Goal: Task Accomplishment & Management: Use online tool/utility

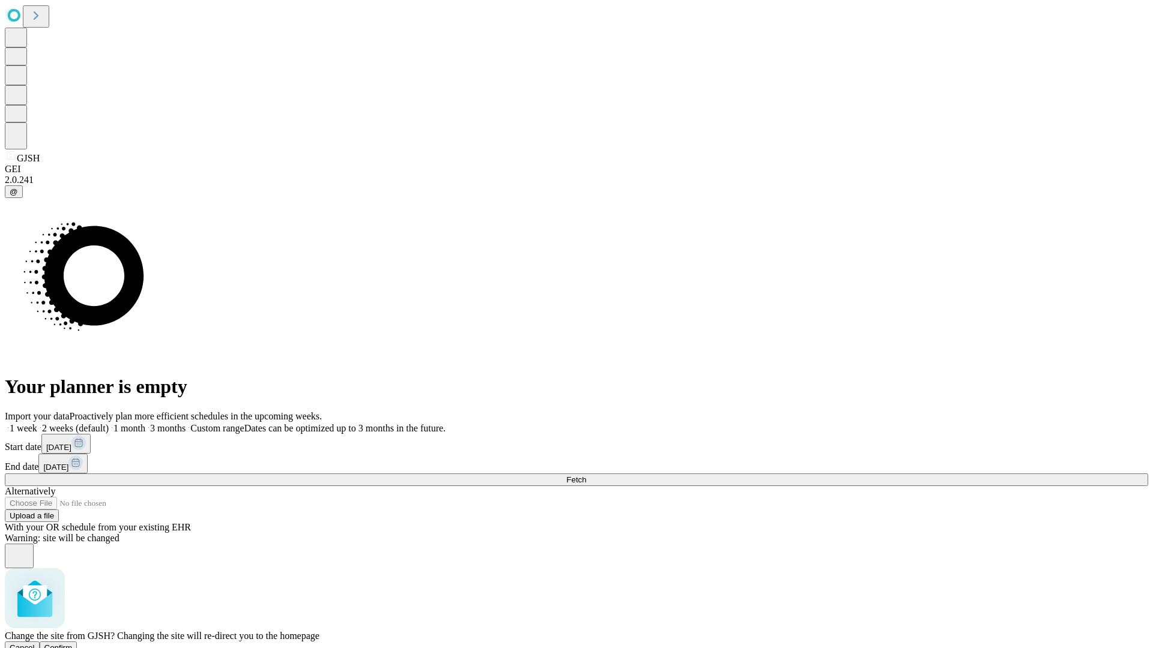
click at [73, 644] on span "Confirm" at bounding box center [58, 648] width 28 height 9
click at [145, 423] on label "1 month" at bounding box center [127, 428] width 37 height 10
click at [586, 476] on span "Fetch" at bounding box center [576, 480] width 20 height 9
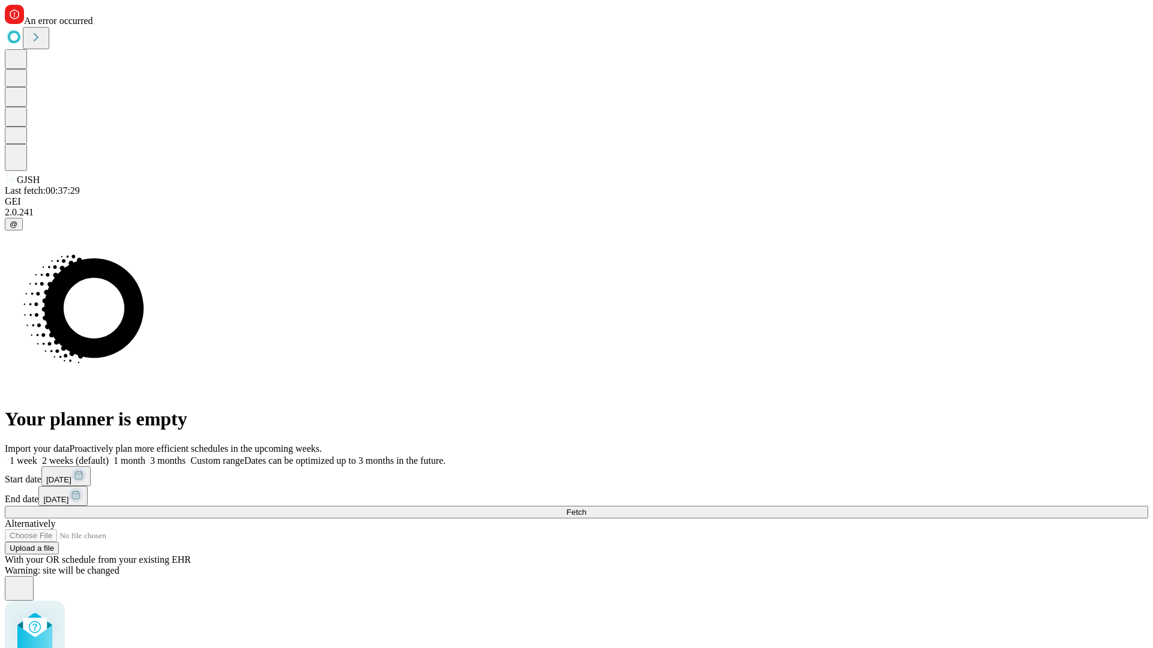
click at [145, 456] on label "1 month" at bounding box center [127, 461] width 37 height 10
click at [586, 508] on span "Fetch" at bounding box center [576, 512] width 20 height 9
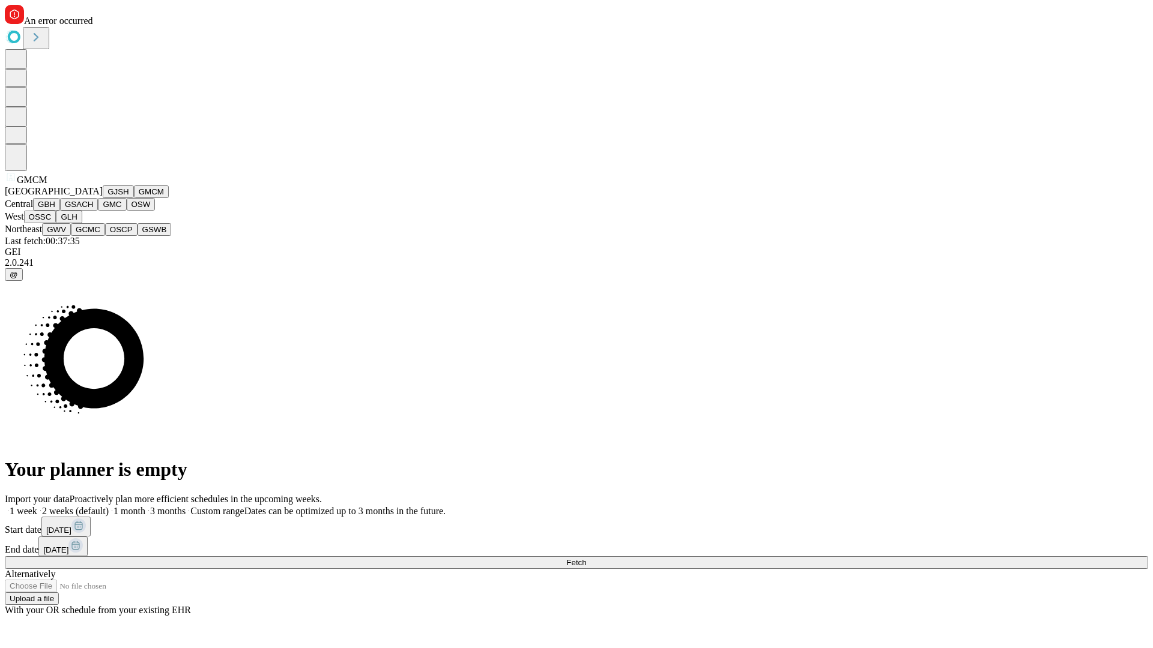
click at [60, 211] on button "GBH" at bounding box center [46, 204] width 27 height 13
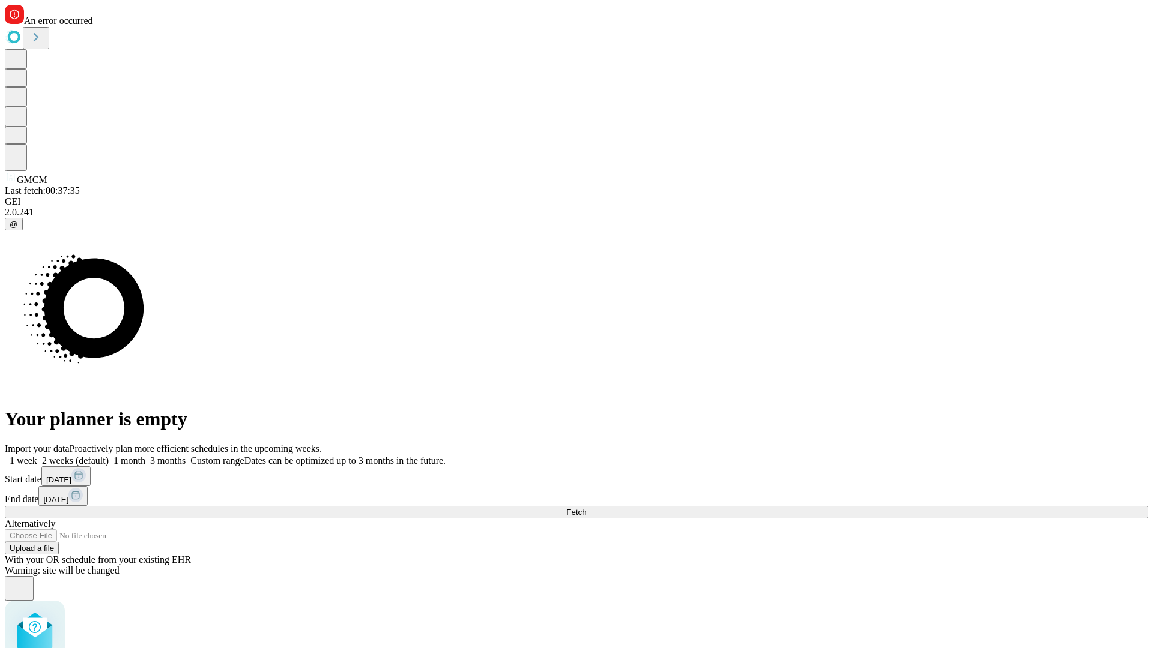
click at [145, 456] on label "1 month" at bounding box center [127, 461] width 37 height 10
click at [586, 508] on span "Fetch" at bounding box center [576, 512] width 20 height 9
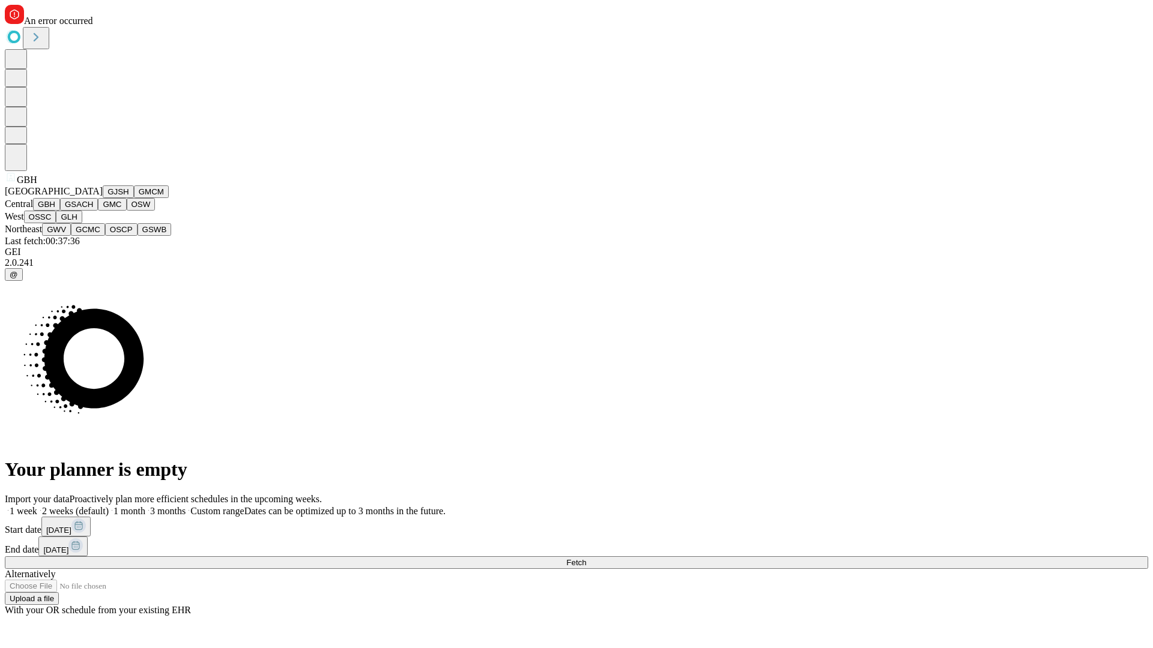
click at [93, 211] on button "GSACH" at bounding box center [79, 204] width 38 height 13
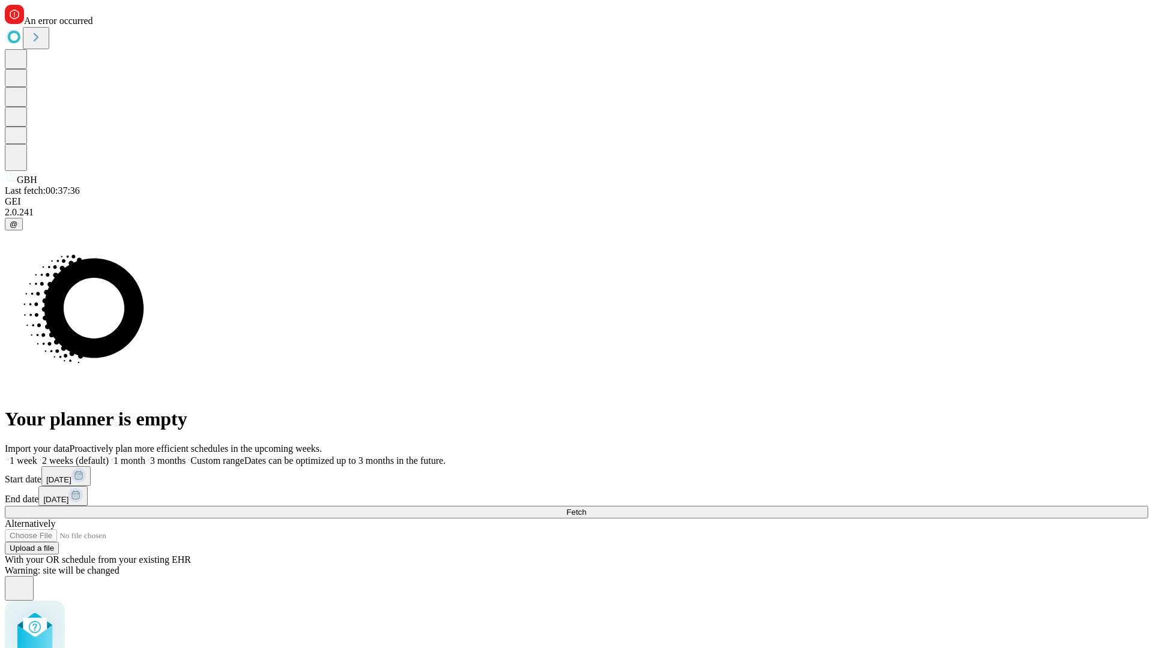
click at [145, 456] on label "1 month" at bounding box center [127, 461] width 37 height 10
click at [586, 508] on span "Fetch" at bounding box center [576, 512] width 20 height 9
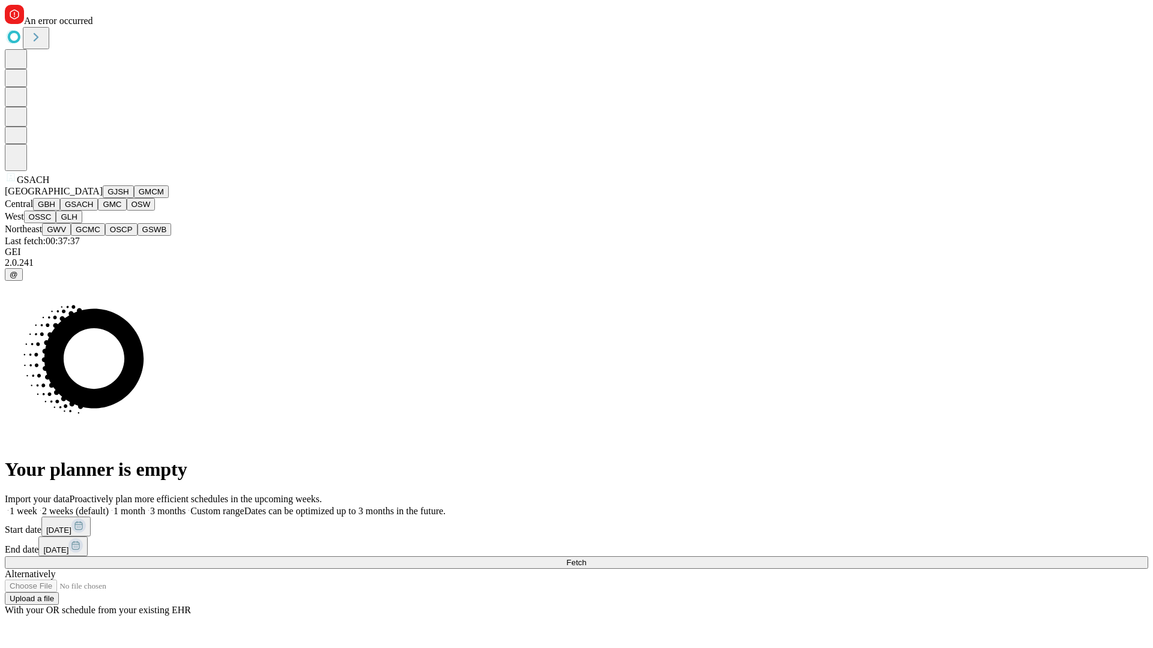
click at [98, 211] on button "GMC" at bounding box center [112, 204] width 28 height 13
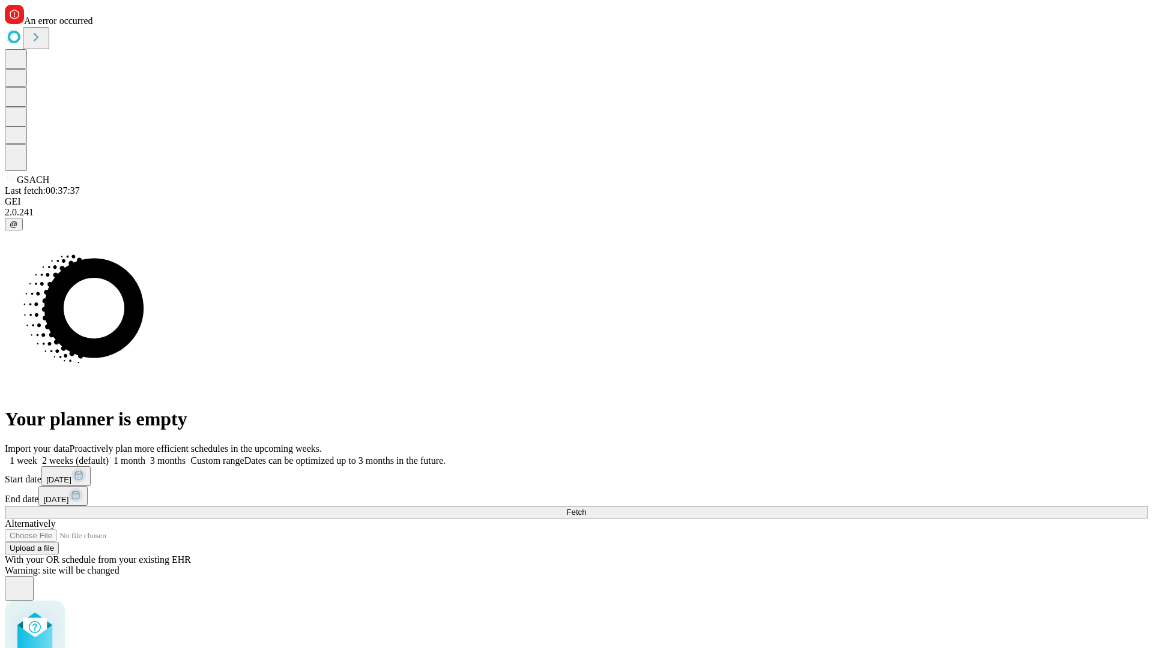
click at [145, 456] on label "1 month" at bounding box center [127, 461] width 37 height 10
click at [586, 508] on span "Fetch" at bounding box center [576, 512] width 20 height 9
click at [145, 456] on label "1 month" at bounding box center [127, 461] width 37 height 10
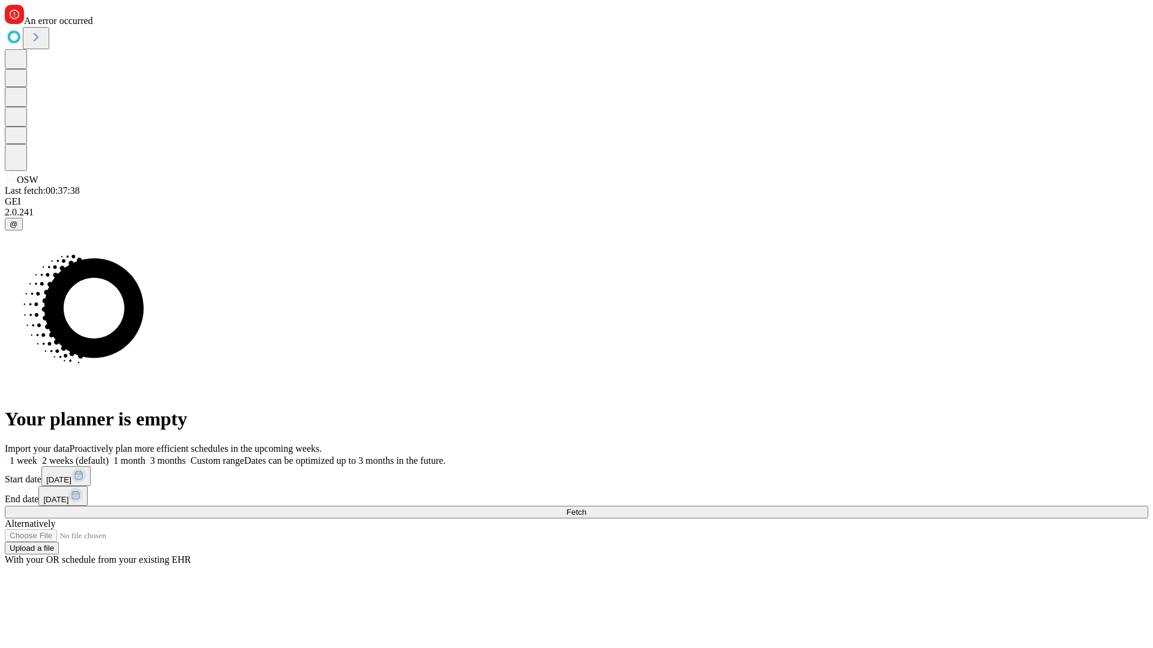
click at [586, 508] on span "Fetch" at bounding box center [576, 512] width 20 height 9
click at [145, 456] on label "1 month" at bounding box center [127, 461] width 37 height 10
click at [586, 508] on span "Fetch" at bounding box center [576, 512] width 20 height 9
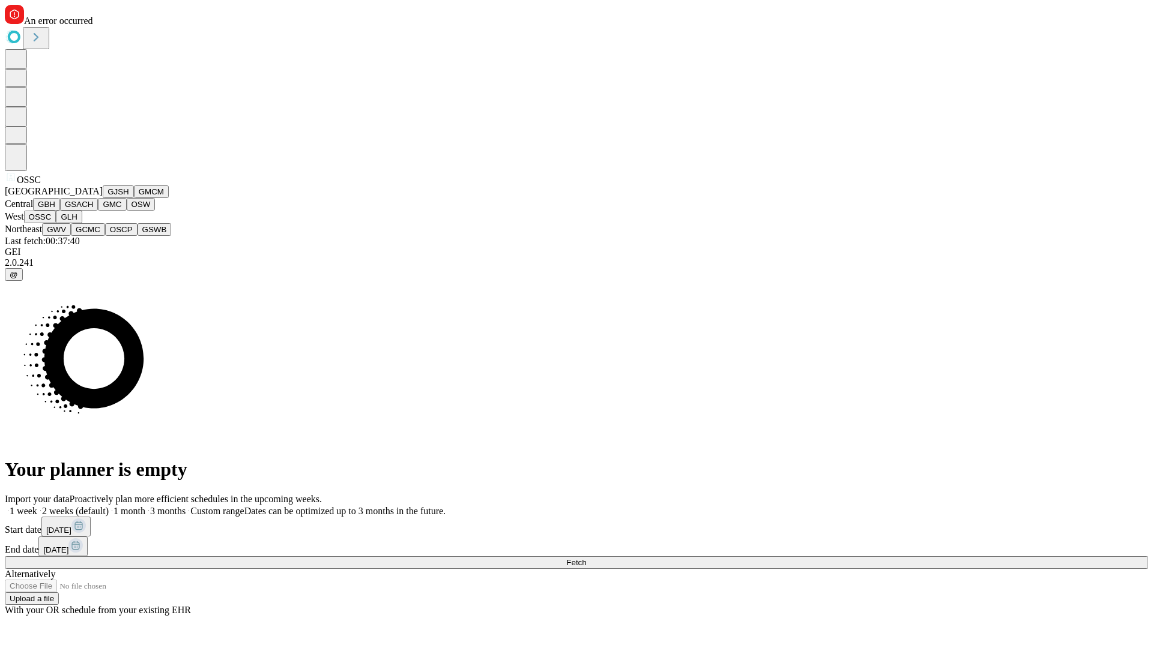
click at [82, 223] on button "GLH" at bounding box center [69, 217] width 26 height 13
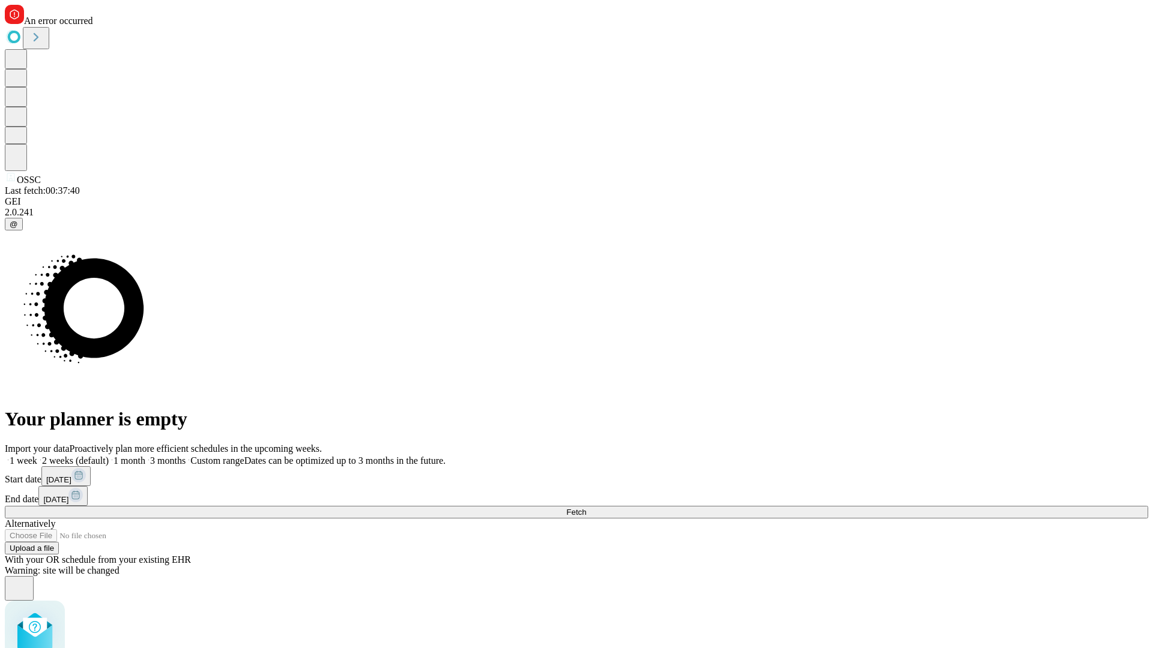
click at [145, 456] on label "1 month" at bounding box center [127, 461] width 37 height 10
click at [586, 508] on span "Fetch" at bounding box center [576, 512] width 20 height 9
click at [145, 456] on label "1 month" at bounding box center [127, 461] width 37 height 10
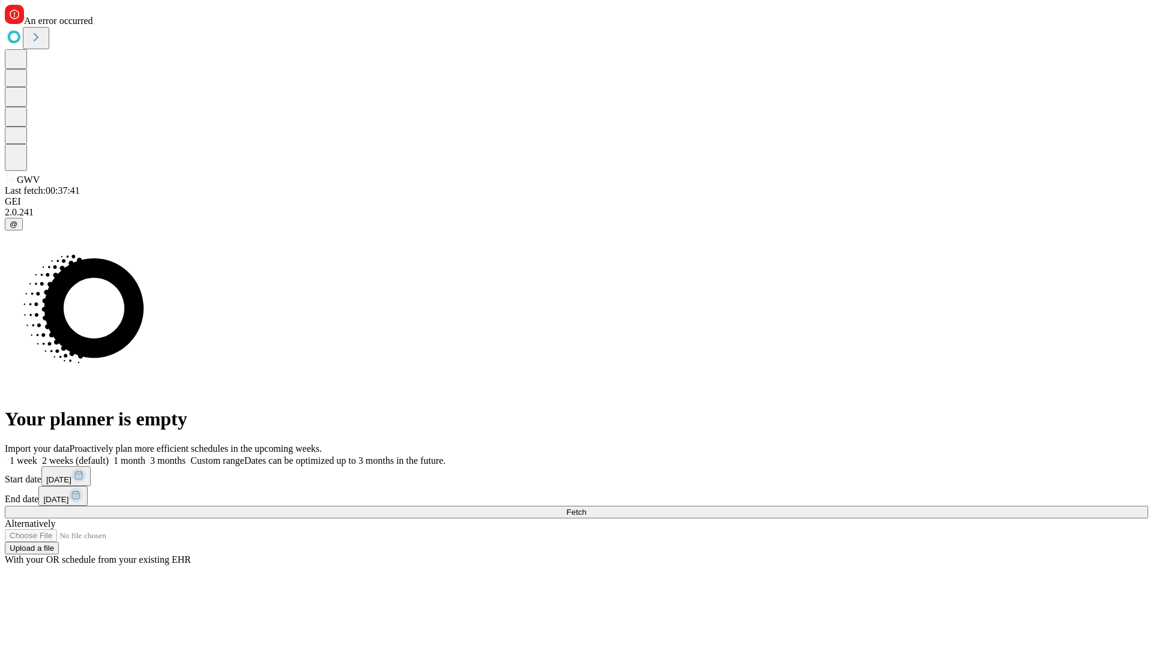
click at [586, 508] on span "Fetch" at bounding box center [576, 512] width 20 height 9
click at [145, 456] on label "1 month" at bounding box center [127, 461] width 37 height 10
click at [586, 508] on span "Fetch" at bounding box center [576, 512] width 20 height 9
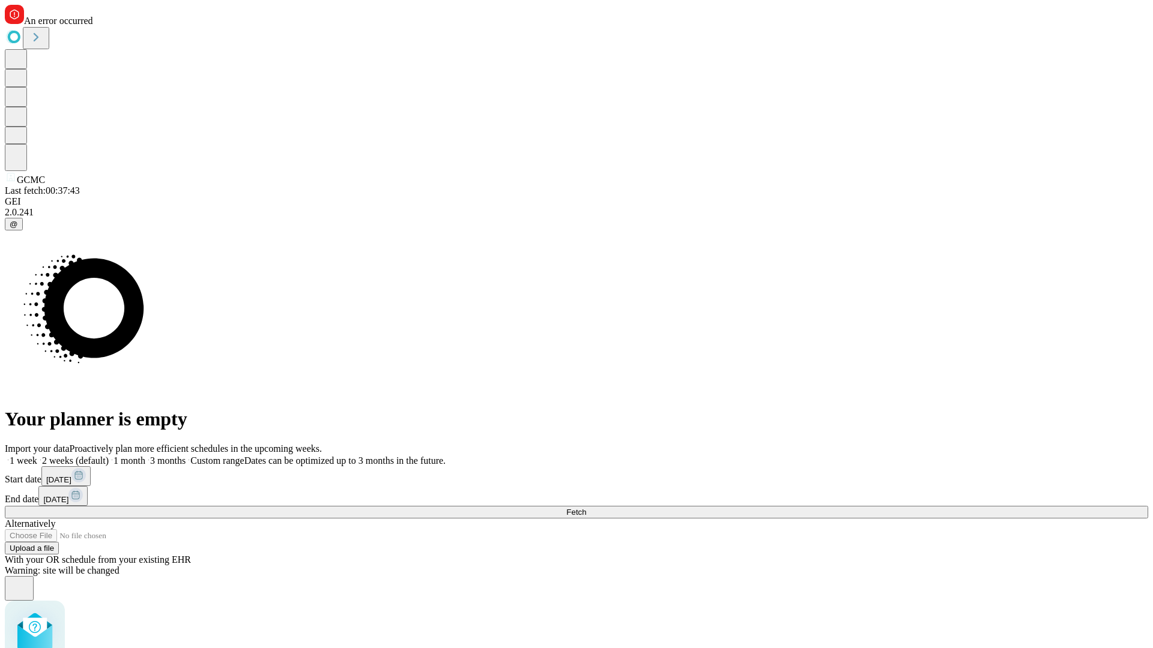
click at [145, 456] on label "1 month" at bounding box center [127, 461] width 37 height 10
click at [586, 508] on span "Fetch" at bounding box center [576, 512] width 20 height 9
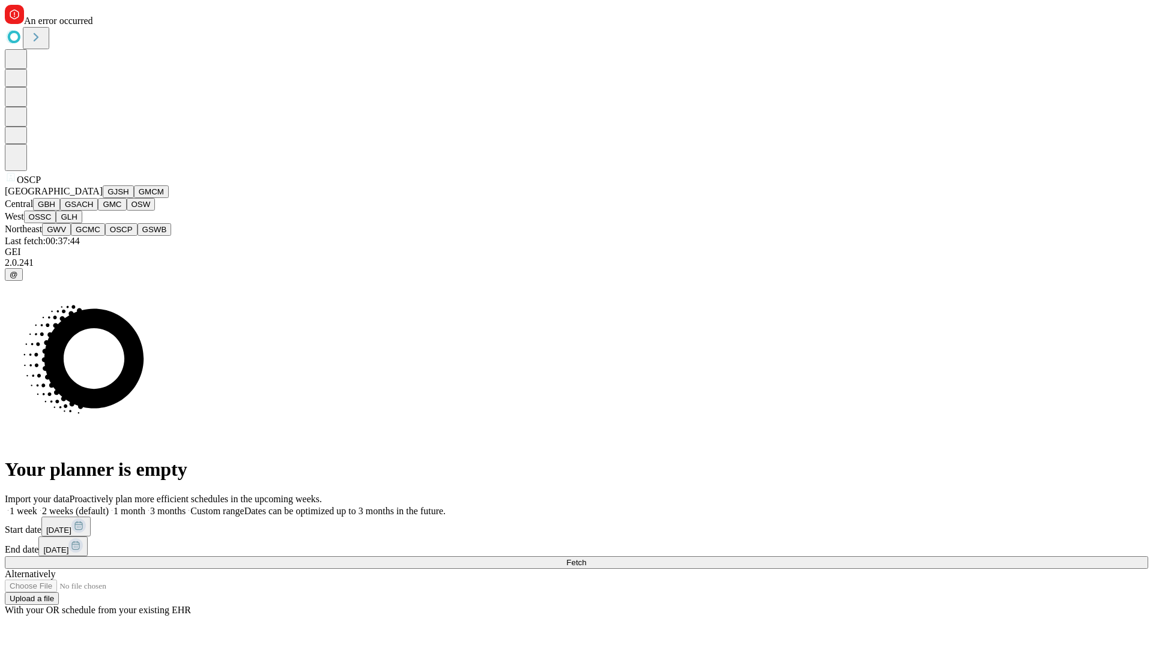
click at [137, 236] on button "GSWB" at bounding box center [154, 229] width 34 height 13
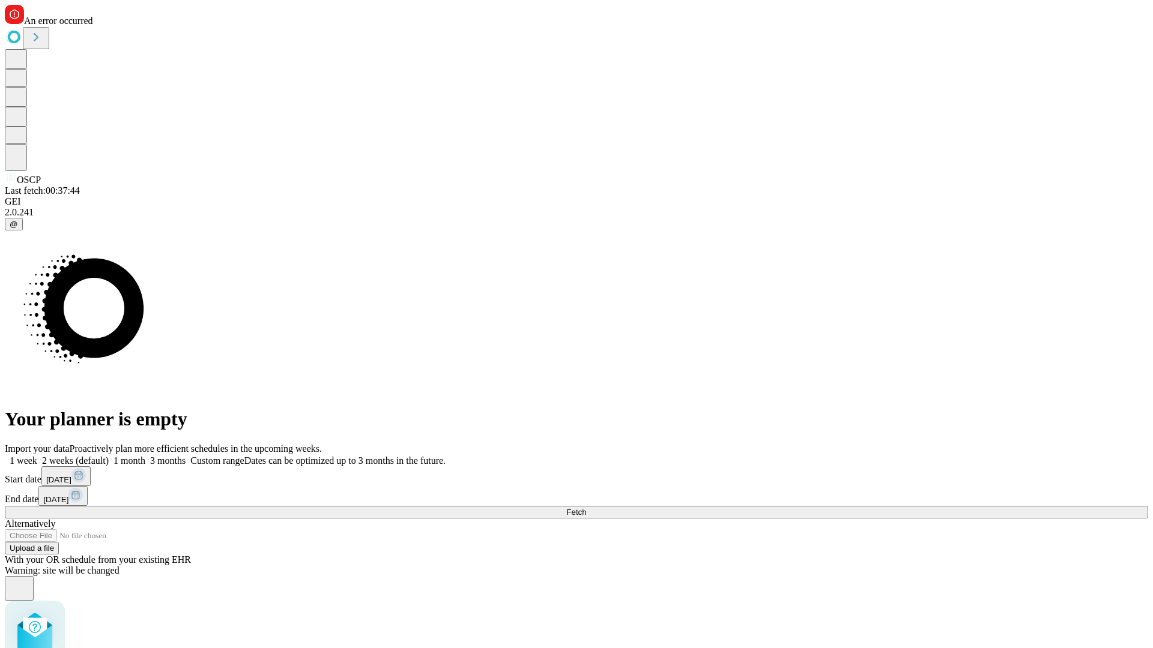
click at [145, 456] on label "1 month" at bounding box center [127, 461] width 37 height 10
click at [586, 508] on span "Fetch" at bounding box center [576, 512] width 20 height 9
